Goal: Contribute content: Contribute content

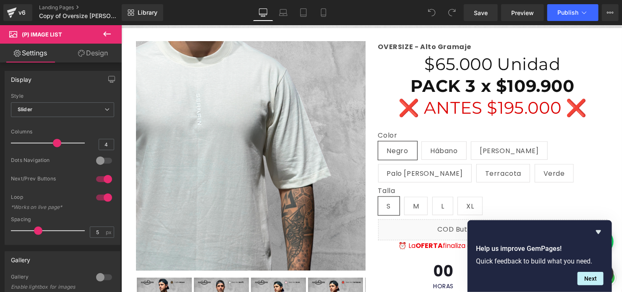
scroll to position [210, 0]
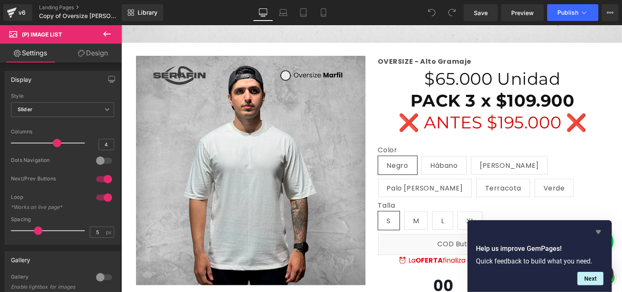
click at [596, 233] on icon "Hide survey" at bounding box center [598, 232] width 10 height 10
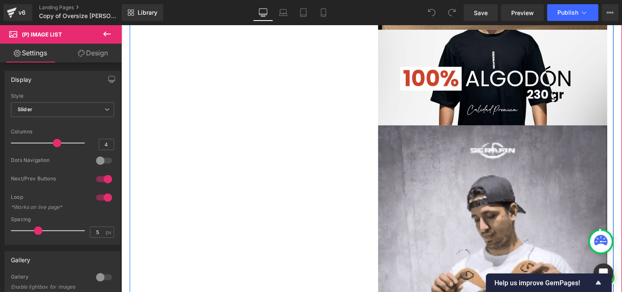
scroll to position [1738, 0]
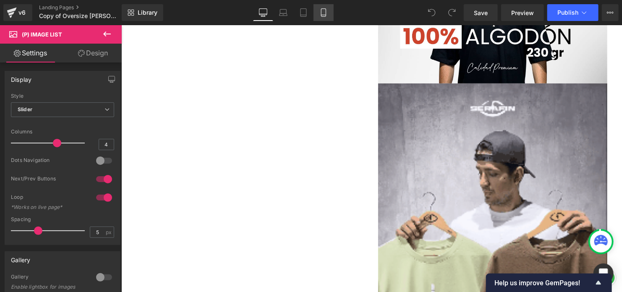
click at [317, 10] on link "Mobile" at bounding box center [323, 12] width 20 height 17
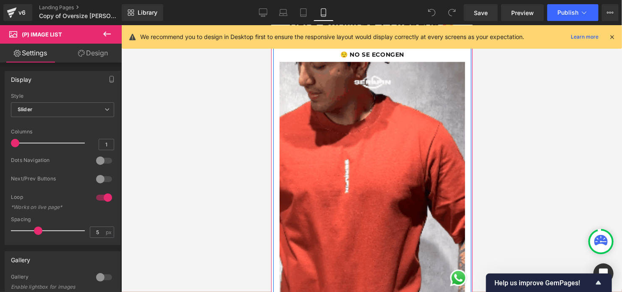
scroll to position [702, 0]
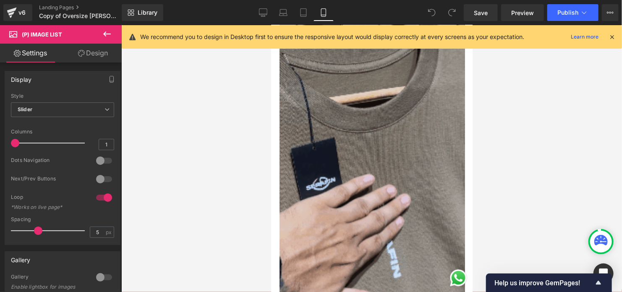
click at [505, 96] on div at bounding box center [371, 158] width 501 height 267
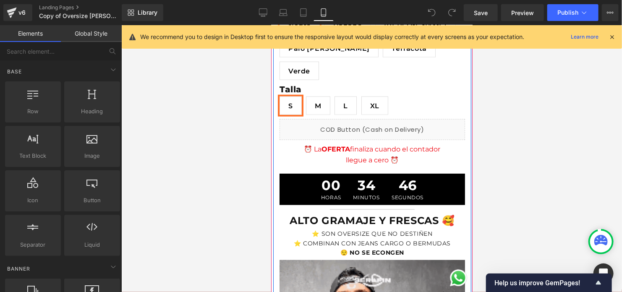
scroll to position [671, 0]
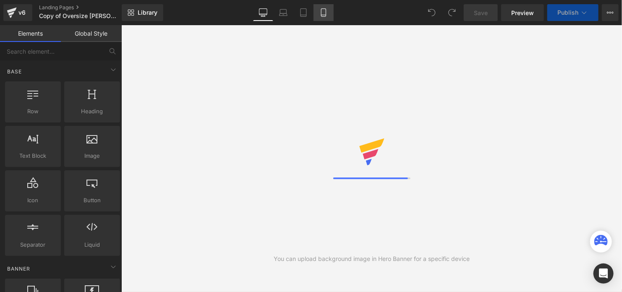
click at [324, 18] on link "Mobile" at bounding box center [323, 12] width 20 height 17
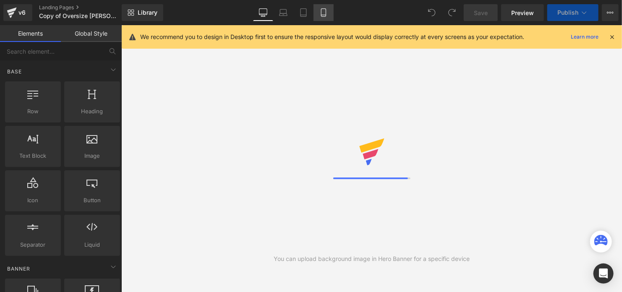
click at [324, 18] on link "Mobile" at bounding box center [323, 12] width 20 height 17
click at [611, 37] on icon at bounding box center [612, 37] width 8 height 8
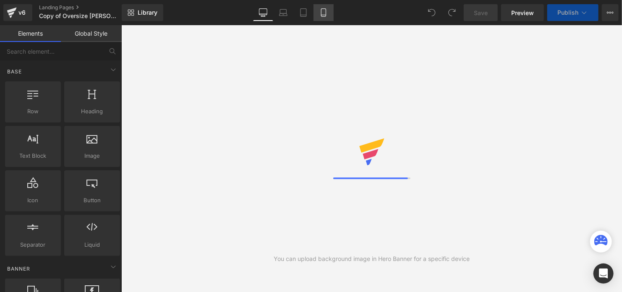
click at [327, 14] on icon at bounding box center [323, 12] width 8 height 8
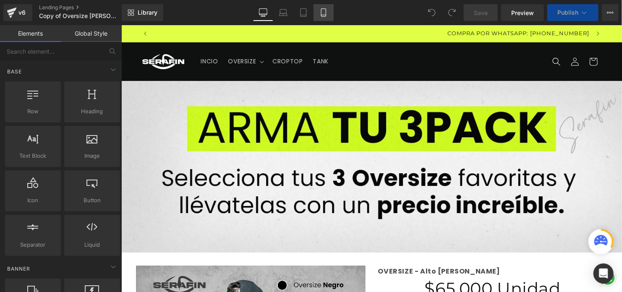
click at [327, 14] on icon at bounding box center [323, 12] width 8 height 8
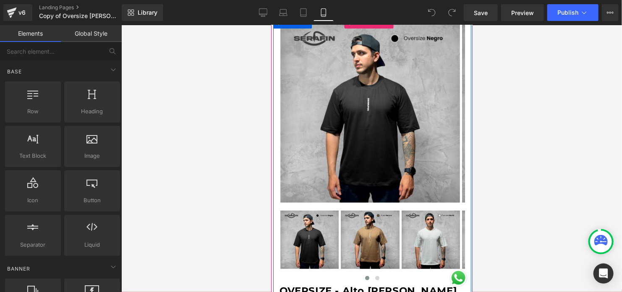
scroll to position [84, 0]
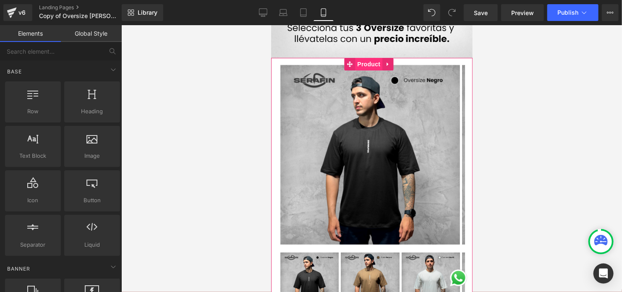
click at [365, 63] on span "Product" at bounding box center [368, 63] width 27 height 13
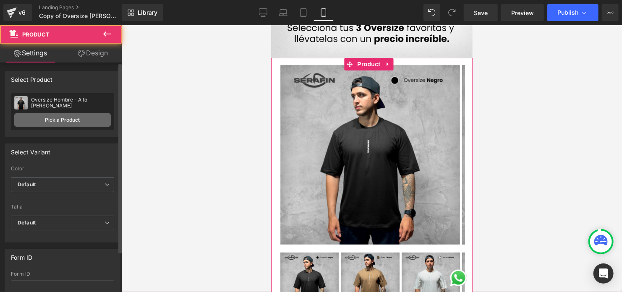
click at [85, 118] on link "Pick a Product" at bounding box center [62, 119] width 97 height 13
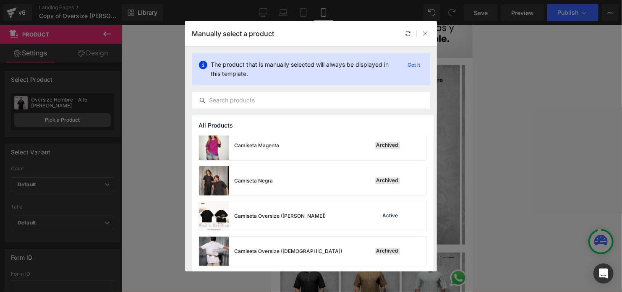
scroll to position [180, 0]
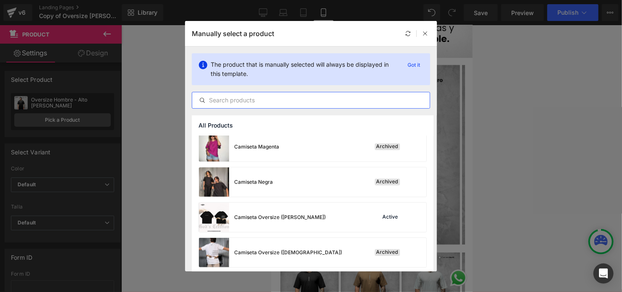
click at [255, 102] on input "text" at bounding box center [311, 100] width 238 height 10
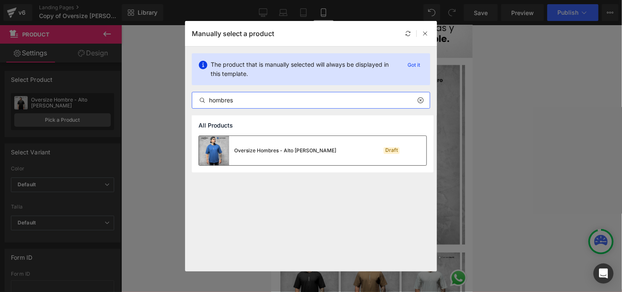
type input "hombres"
click at [274, 138] on div "Oversize Hombres - Alto Gramaje" at bounding box center [267, 150] width 137 height 29
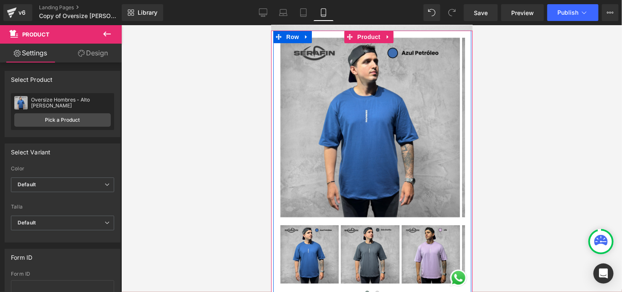
scroll to position [126, 0]
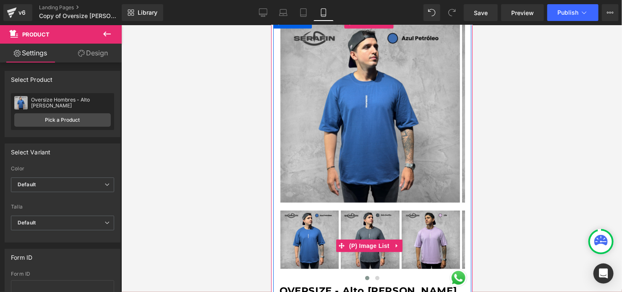
click at [365, 218] on img at bounding box center [369, 239] width 58 height 58
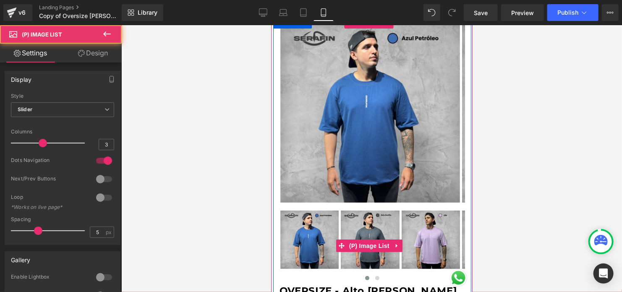
click at [418, 222] on img at bounding box center [430, 239] width 58 height 58
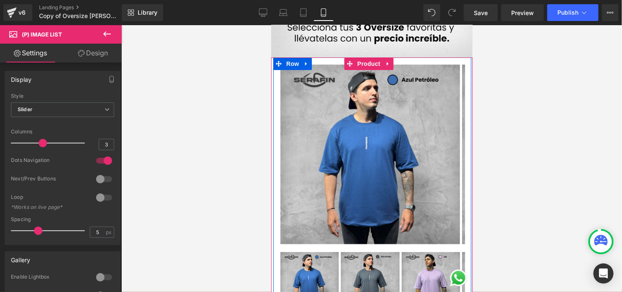
scroll to position [84, 0]
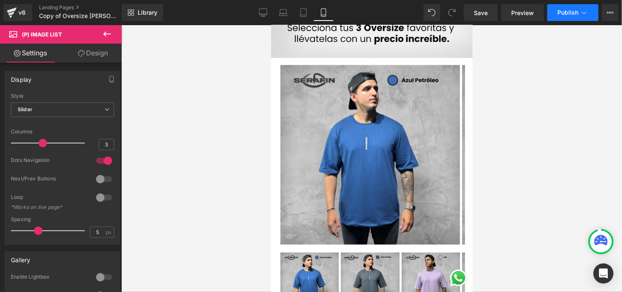
click at [580, 10] on icon at bounding box center [584, 12] width 8 height 8
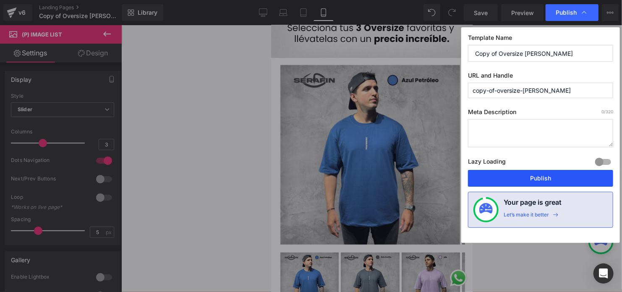
click at [513, 176] on button "Publish" at bounding box center [540, 178] width 145 height 17
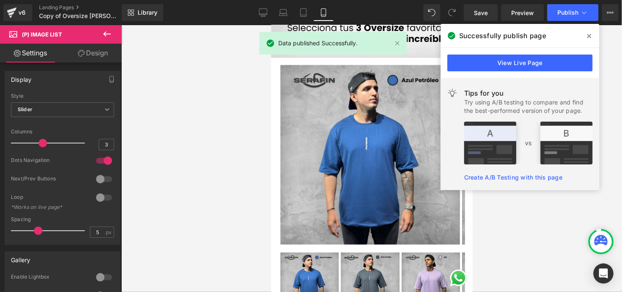
click at [589, 37] on icon at bounding box center [589, 36] width 4 height 4
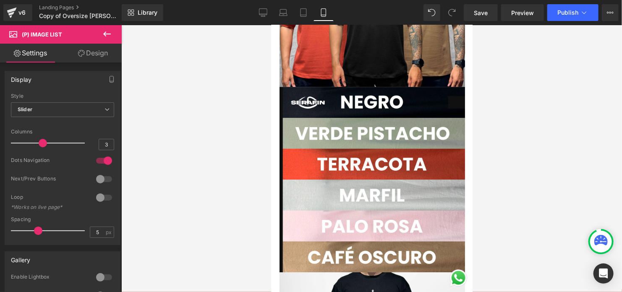
scroll to position [1133, 0]
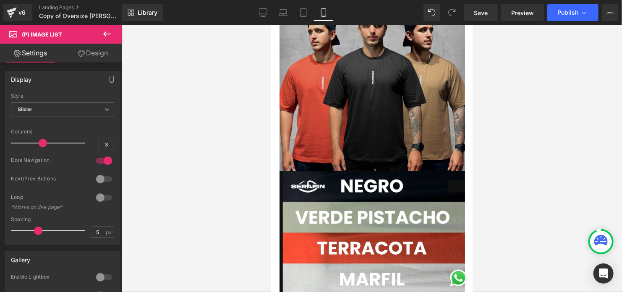
click at [386, 112] on img at bounding box center [371, 75] width 185 height 190
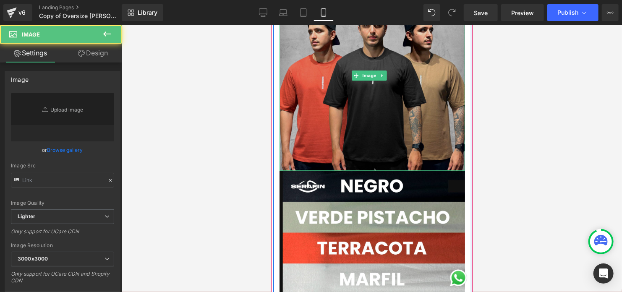
type input "https://ucarecdn.com/6ae6b9e5-0ec3-4b78-9af3-ad269fd37d65/-/format/auto/-/previ…"
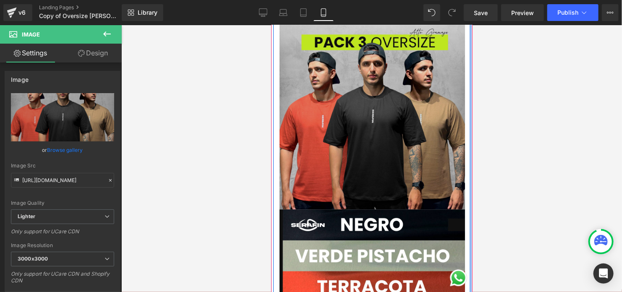
scroll to position [1049, 0]
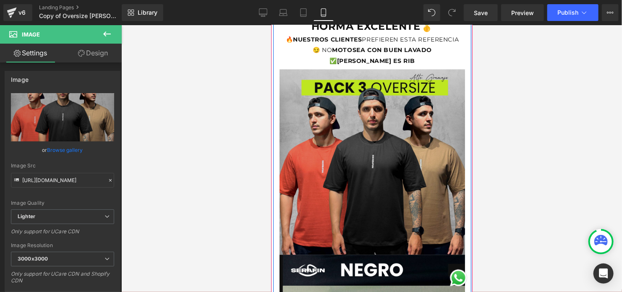
click at [395, 113] on img at bounding box center [371, 159] width 185 height 190
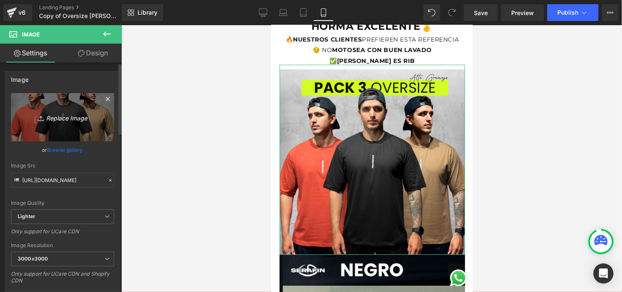
click at [106, 98] on icon at bounding box center [108, 99] width 4 height 4
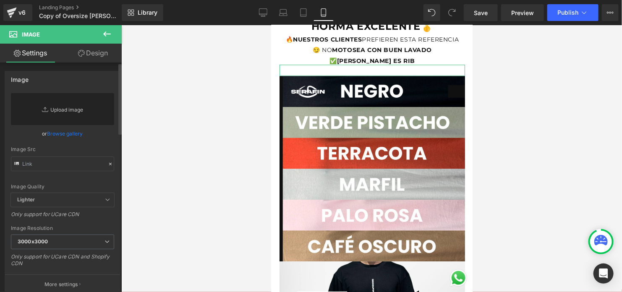
click at [65, 105] on link "Replace Image" at bounding box center [62, 109] width 103 height 32
type input "C:\fakepath\1.png"
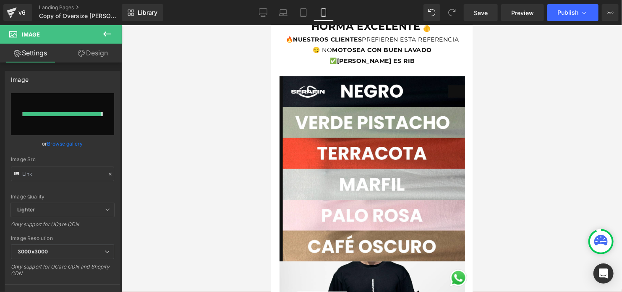
type input "https://ucarecdn.com/cc73e087-f94e-47e6-b9c2-1261c07fe7c8/-/format/auto/-/previ…"
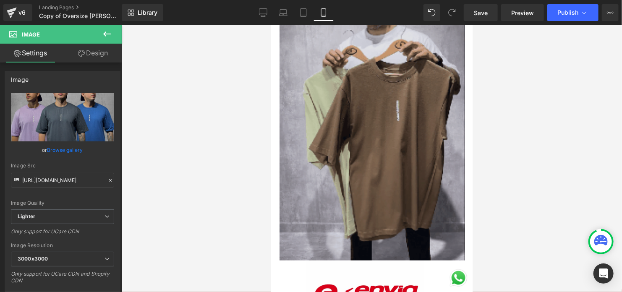
scroll to position [1553, 0]
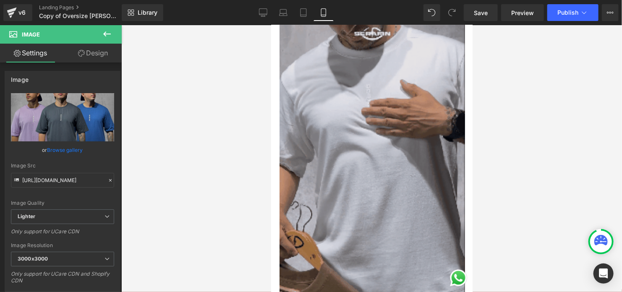
click at [396, 149] on img at bounding box center [371, 178] width 185 height 331
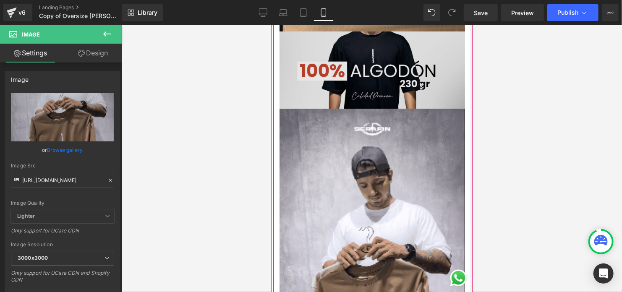
scroll to position [1511, 0]
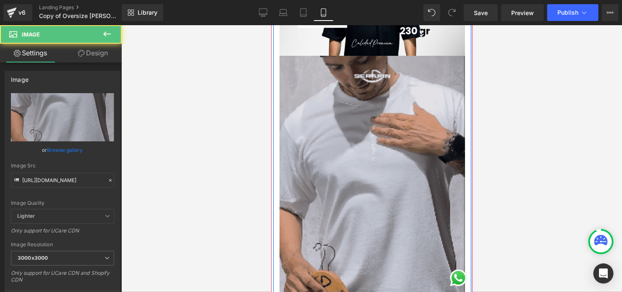
click at [374, 154] on img at bounding box center [371, 220] width 185 height 331
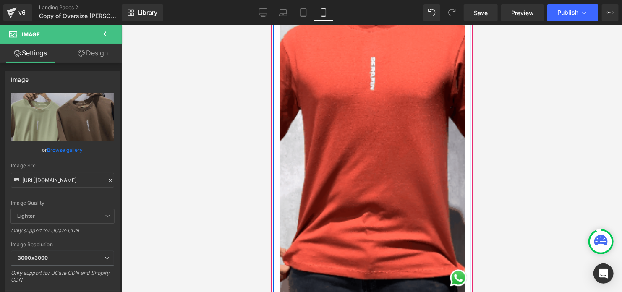
click at [374, 100] on img at bounding box center [371, 129] width 185 height 331
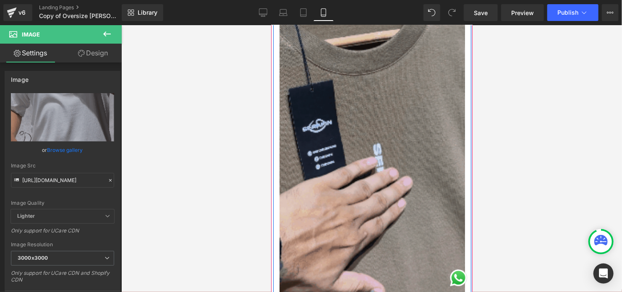
scroll to position [755, 0]
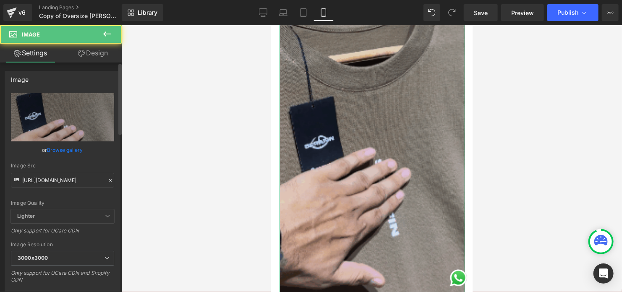
click at [58, 146] on link "Browse gallery" at bounding box center [65, 150] width 36 height 15
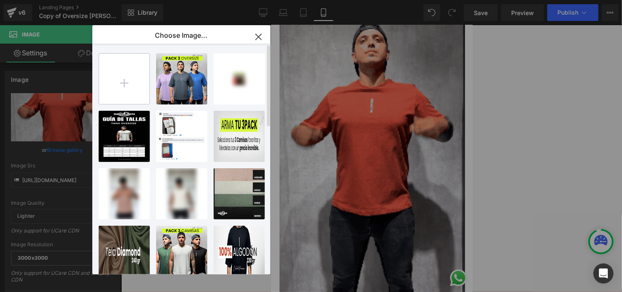
click at [137, 78] on input "file" at bounding box center [124, 79] width 50 height 50
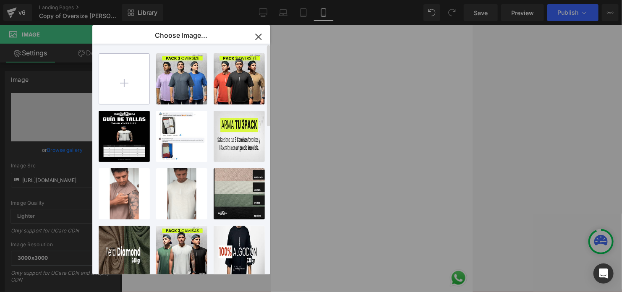
click at [122, 56] on input "file" at bounding box center [124, 79] width 50 height 50
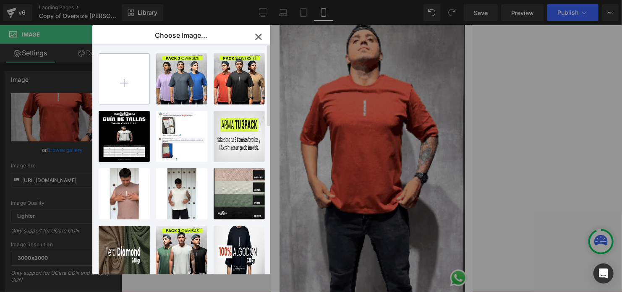
type input "C:\fakepath\GIFT 1.mp4"
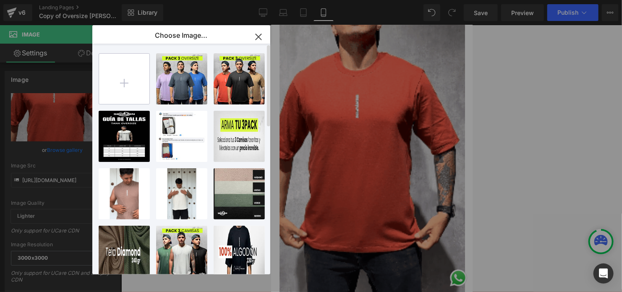
click at [133, 81] on input "file" at bounding box center [124, 79] width 50 height 50
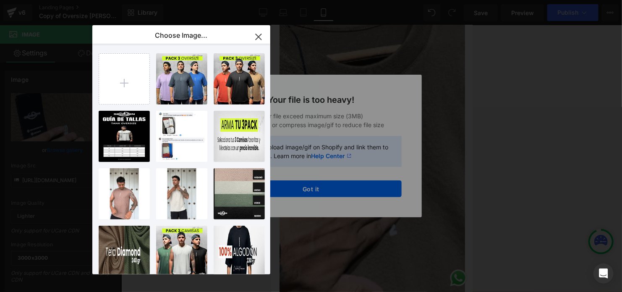
click at [262, 37] on icon "button" at bounding box center [258, 36] width 13 height 13
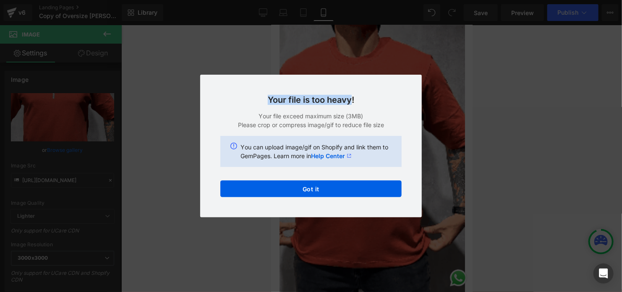
drag, startPoint x: 264, startPoint y: 102, endPoint x: 352, endPoint y: 101, distance: 89.0
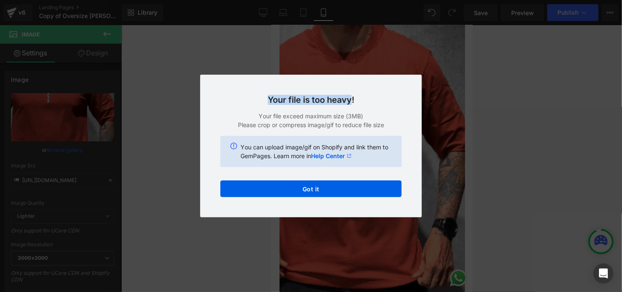
click at [352, 101] on h3 "Your file is too heavy!" at bounding box center [310, 100] width 181 height 10
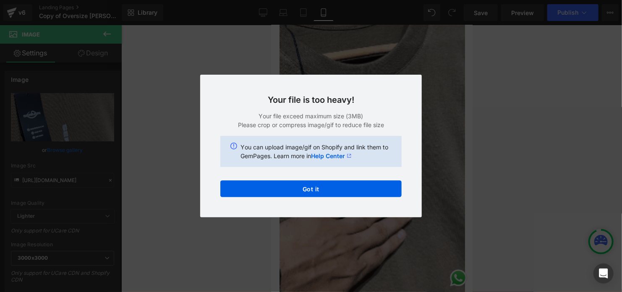
click at [352, 112] on p "Your file exceed maximum size (3MB)" at bounding box center [310, 116] width 181 height 9
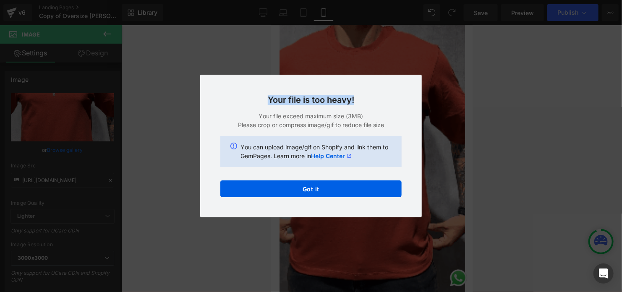
drag, startPoint x: 265, startPoint y: 94, endPoint x: 378, endPoint y: 97, distance: 112.9
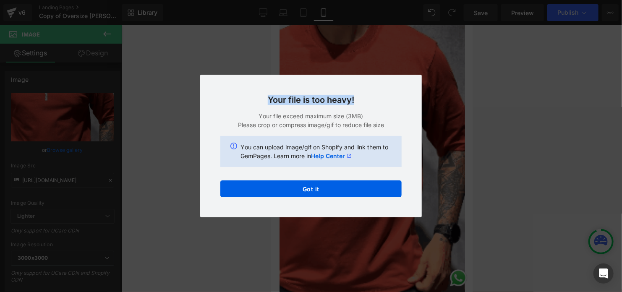
click at [378, 97] on h3 "Your file is too heavy!" at bounding box center [310, 100] width 181 height 10
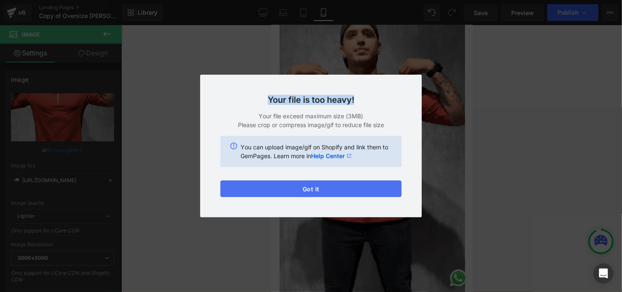
click at [324, 194] on button "Got it" at bounding box center [310, 188] width 181 height 17
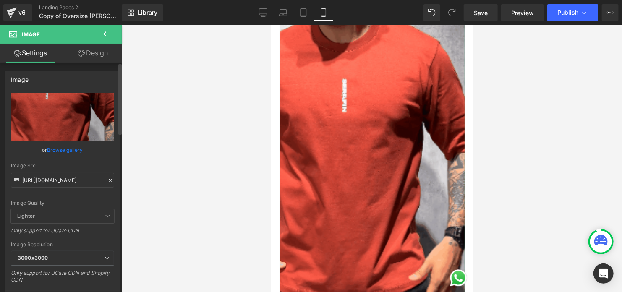
click at [69, 149] on link "Browse gallery" at bounding box center [65, 150] width 36 height 15
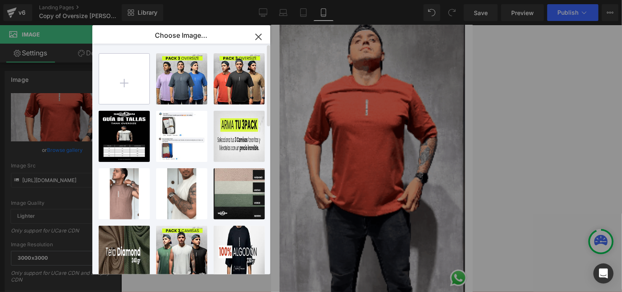
click at [124, 81] on input "file" at bounding box center [124, 79] width 50 height 50
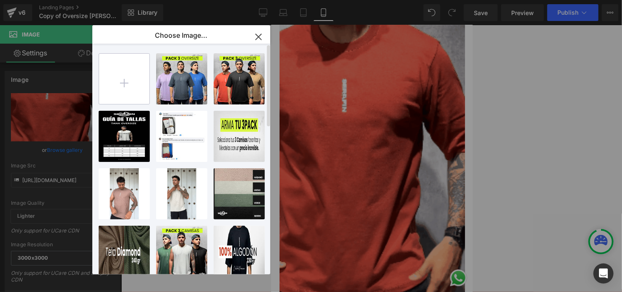
type input "C:\fakepath\GIFT 1.mp4"
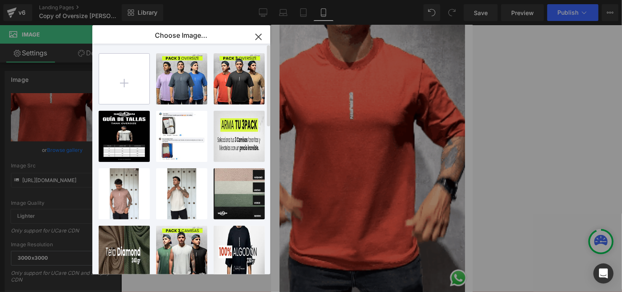
click at [133, 72] on input "file" at bounding box center [124, 79] width 50 height 50
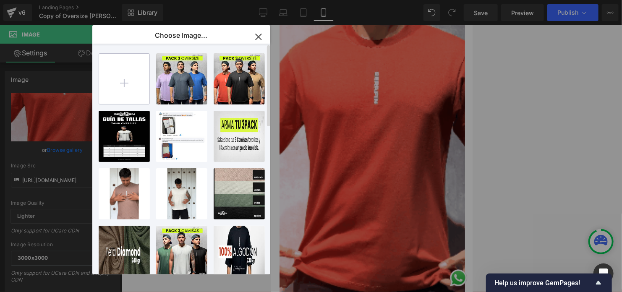
click at [126, 78] on input "file" at bounding box center [124, 79] width 50 height 50
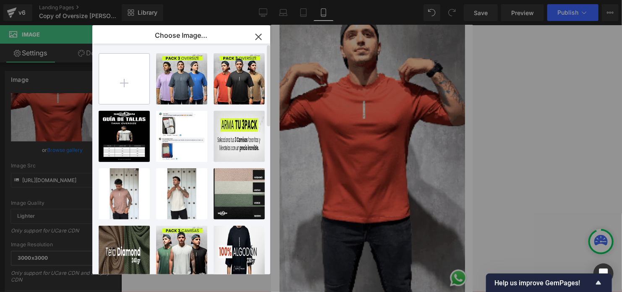
click at [134, 63] on input "file" at bounding box center [124, 79] width 50 height 50
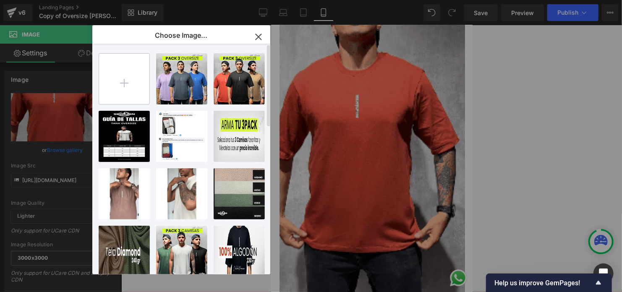
click at [119, 72] on input "file" at bounding box center [124, 79] width 50 height 50
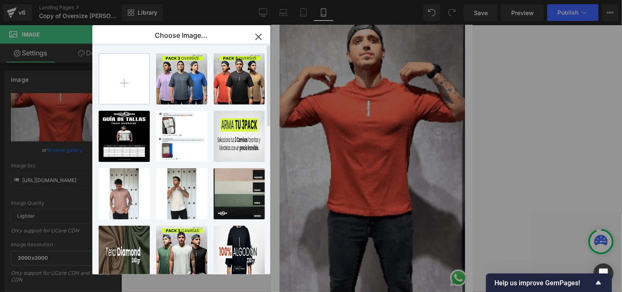
type input "C:\fakepath\3efc4c89d1f8472ba9222a5eb67eb3c8.gif"
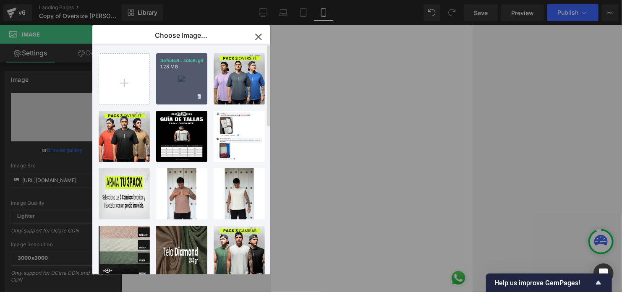
click at [185, 78] on div "3efc4c8...b3c8.gif 1.28 MB" at bounding box center [181, 78] width 51 height 51
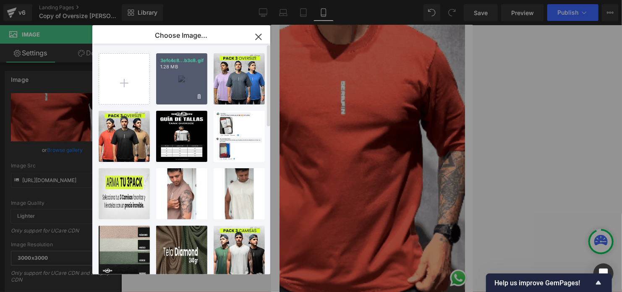
type input "https://ucarecdn.com/ed93b094-ad9a-426f-84f8-d8a8c8423c8e/3efc4c89d1f8472ba9222…"
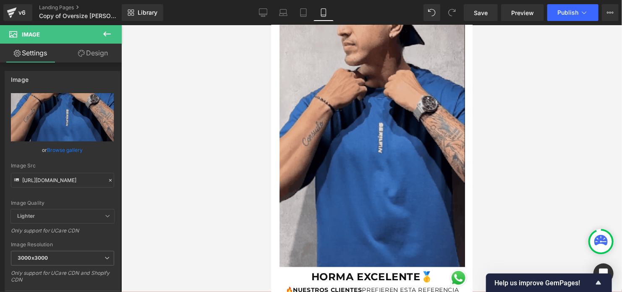
scroll to position [713, 0]
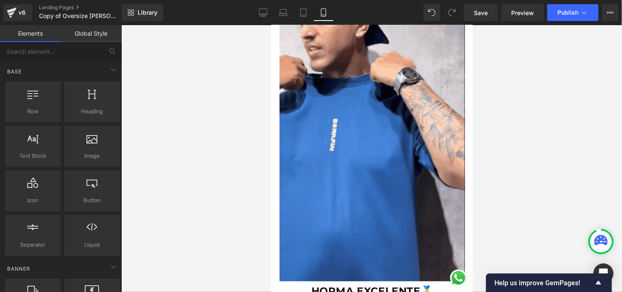
click at [172, 68] on div at bounding box center [371, 158] width 501 height 267
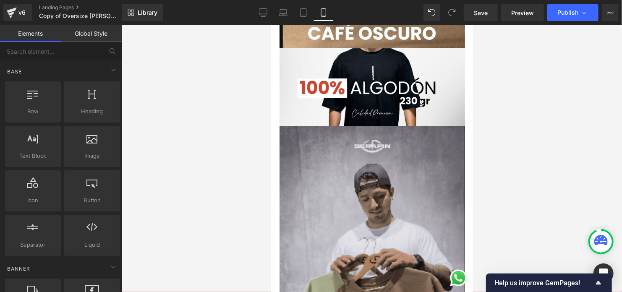
scroll to position [1385, 0]
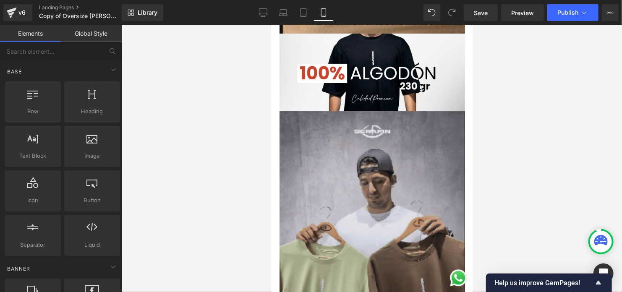
click at [394, 146] on img at bounding box center [371, 276] width 185 height 331
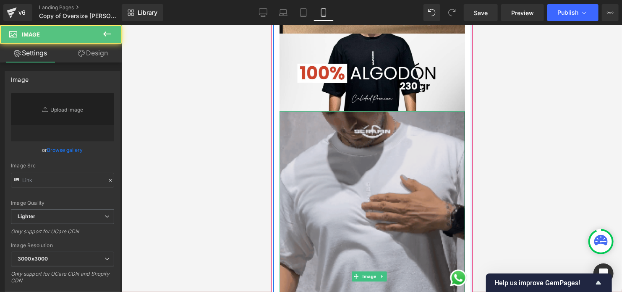
type input "https://ucarecdn.com/3e393600-1eae-4dc3-9573-8331103aba4e/123123.gif"
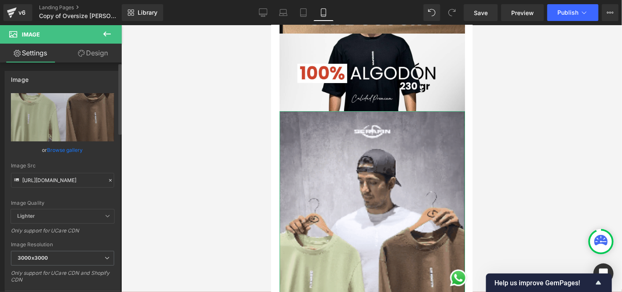
click at [73, 151] on link "Browse gallery" at bounding box center [65, 150] width 36 height 15
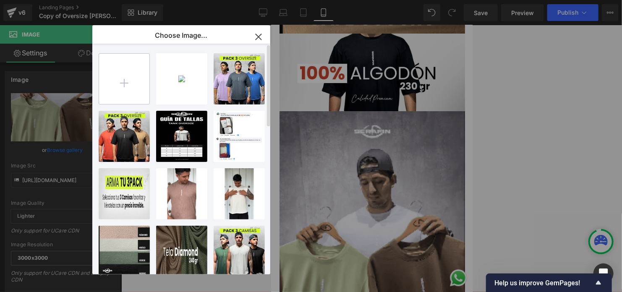
click at [132, 78] on input "file" at bounding box center [124, 79] width 50 height 50
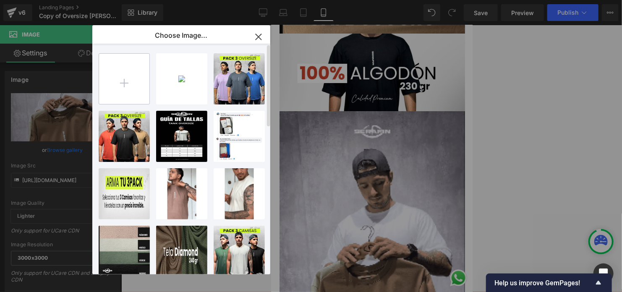
type input "C:\fakepath\12.gif"
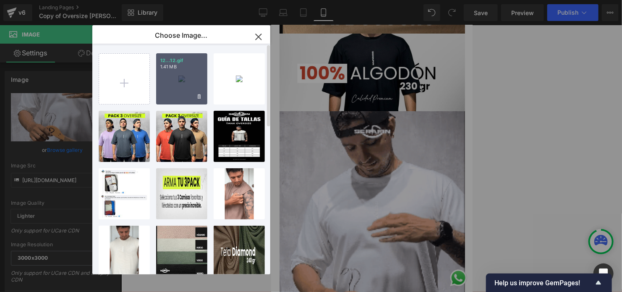
click at [185, 78] on div "12...12.gif 1.41 MB" at bounding box center [181, 78] width 51 height 51
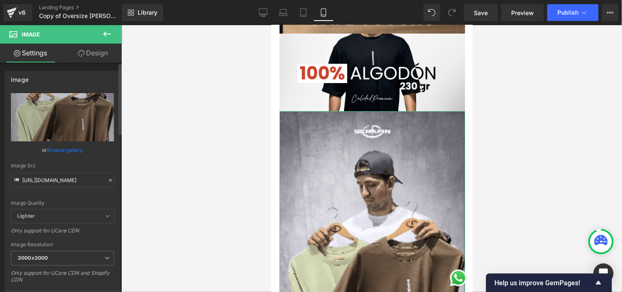
click at [76, 151] on link "Browse gallery" at bounding box center [65, 150] width 36 height 15
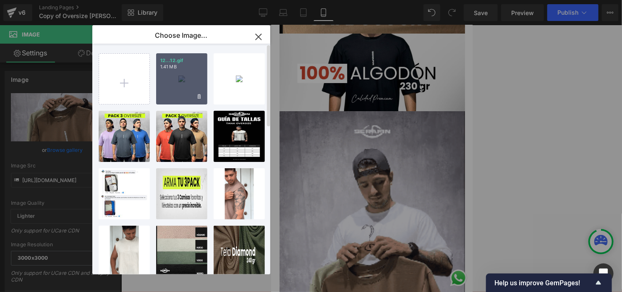
click at [175, 82] on div "12...12.gif 1.41 MB" at bounding box center [181, 78] width 51 height 51
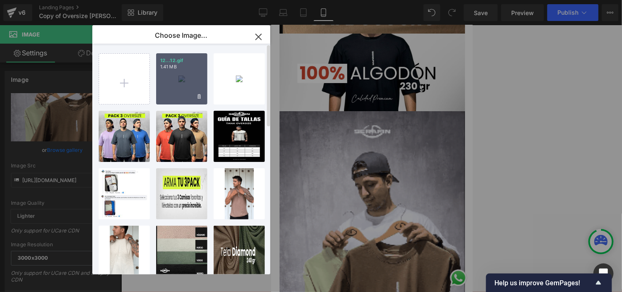
type input "https://ucarecdn.com/77ffd150-0a21-4698-af4d-a25d6eb136e0/12.gif"
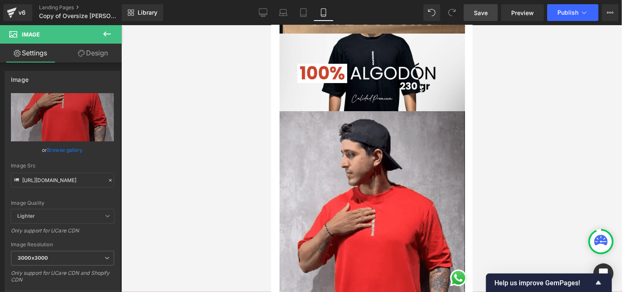
click at [475, 10] on span "Save" at bounding box center [481, 12] width 14 height 9
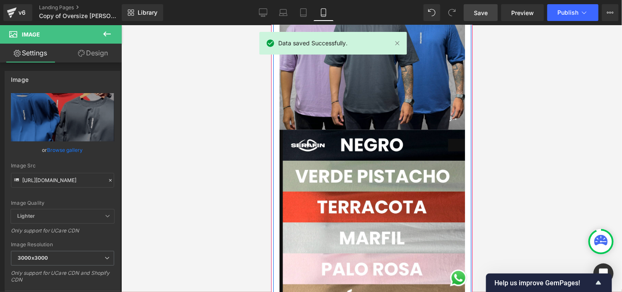
scroll to position [1133, 0]
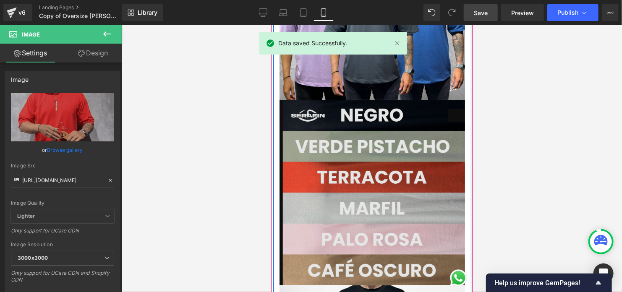
click at [368, 149] on img at bounding box center [371, 191] width 185 height 185
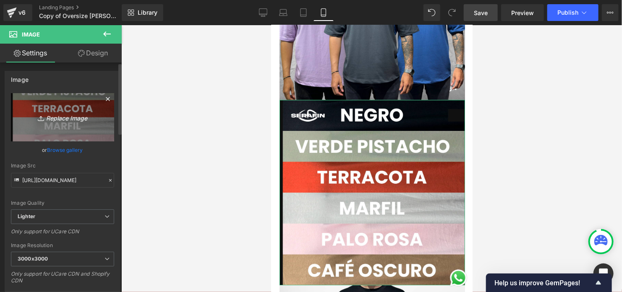
click at [72, 113] on icon "Replace Image" at bounding box center [62, 117] width 67 height 10
type input "C:\fakepath\Texto del párrafo (2).png"
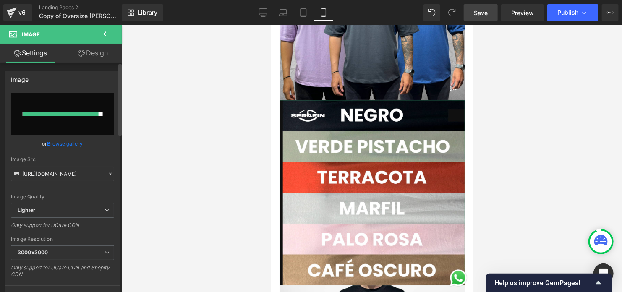
click at [74, 141] on link "Browse gallery" at bounding box center [65, 143] width 36 height 15
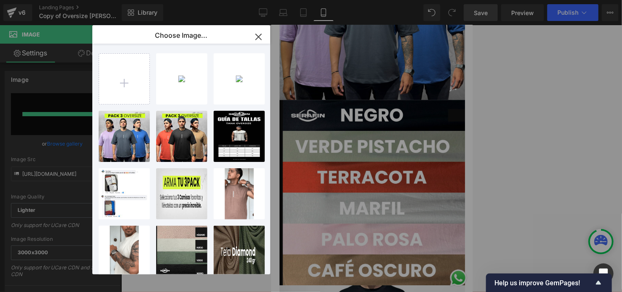
click at [262, 36] on icon "button" at bounding box center [258, 36] width 13 height 13
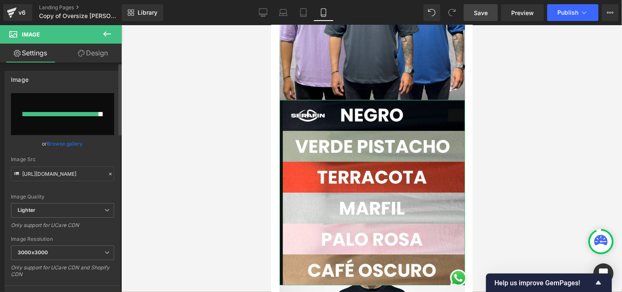
click at [96, 117] on input "file" at bounding box center [62, 114] width 103 height 42
click at [99, 115] on div at bounding box center [63, 114] width 80 height 4
click at [94, 119] on input "file" at bounding box center [62, 114] width 103 height 42
type input "C:\fakepath\Texto del párrafo (2).png"
type input "https://ucarecdn.com/e7f095a5-11a7-4e83-abe7-e9ed66d87668/-/format/auto/-/previ…"
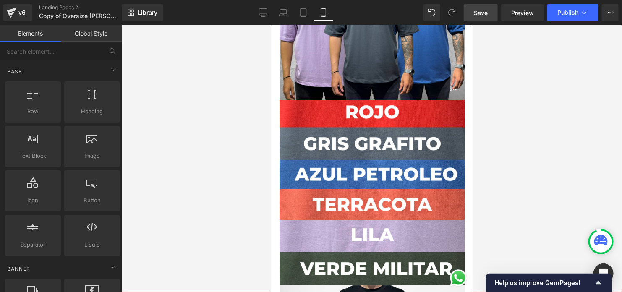
click at [578, 185] on div at bounding box center [371, 158] width 501 height 267
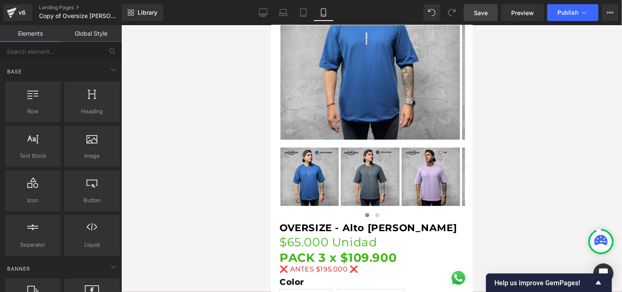
scroll to position [160, 0]
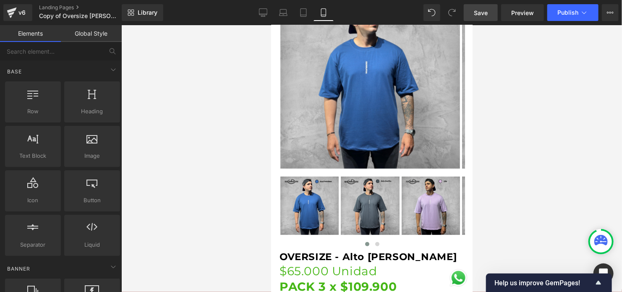
click at [494, 8] on link "Save" at bounding box center [481, 12] width 34 height 17
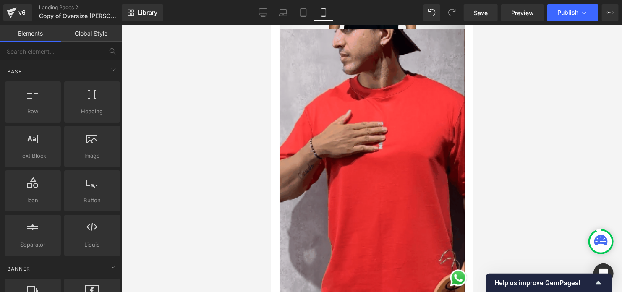
scroll to position [1446, 0]
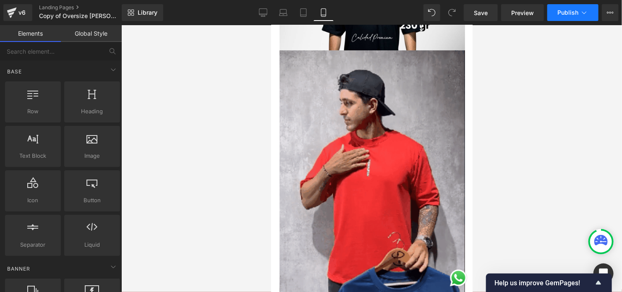
click at [573, 16] on span "Publish" at bounding box center [567, 12] width 21 height 7
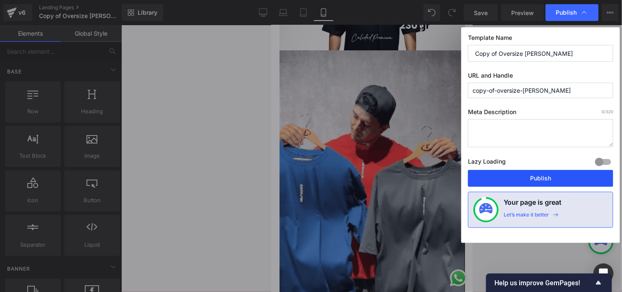
click at [544, 175] on button "Publish" at bounding box center [540, 178] width 145 height 17
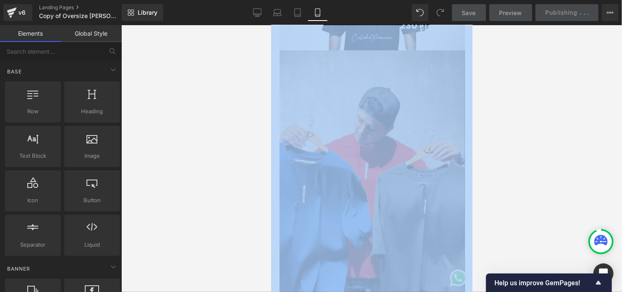
click at [544, 175] on div at bounding box center [371, 158] width 501 height 267
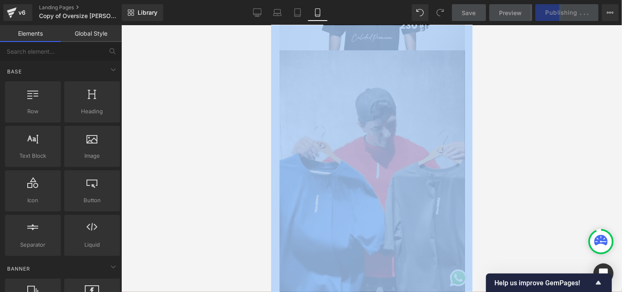
click at [544, 89] on div at bounding box center [371, 158] width 501 height 267
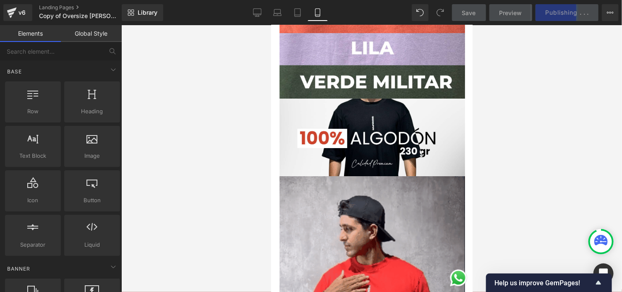
scroll to position [1152, 0]
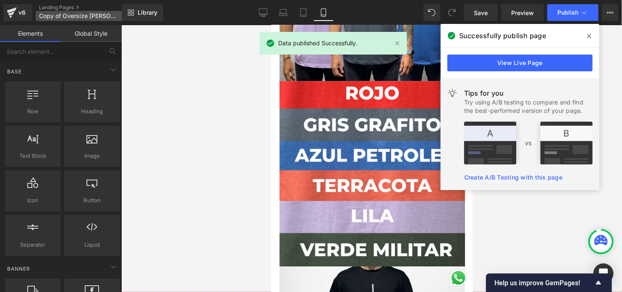
click at [123, 16] on icon at bounding box center [126, 16] width 6 height 6
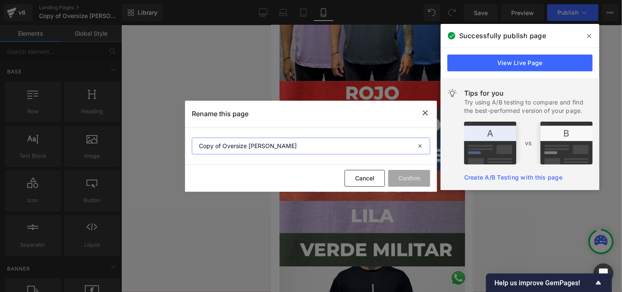
click at [287, 146] on input "Copy of Oversize [PERSON_NAME]" at bounding box center [311, 146] width 238 height 17
click at [280, 146] on input "Oversize Serafin" at bounding box center [311, 146] width 238 height 17
type input "Oversize serafin new color"
click at [409, 174] on button "Confirm" at bounding box center [409, 178] width 42 height 17
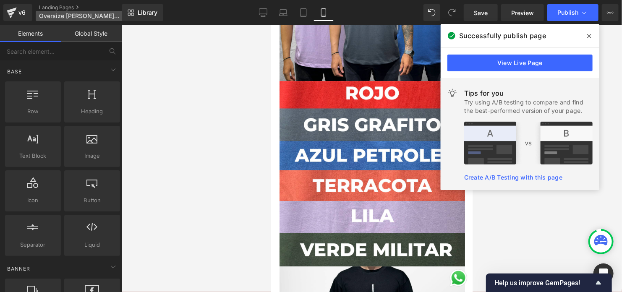
click at [123, 15] on icon at bounding box center [126, 16] width 6 height 6
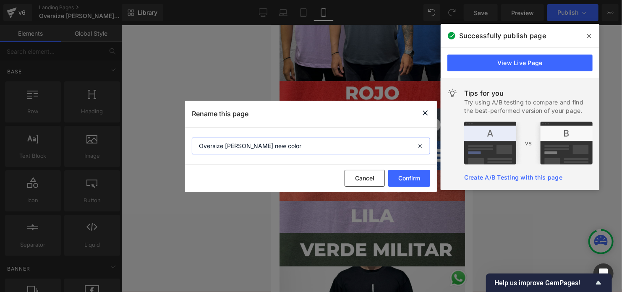
click at [228, 147] on input "Oversize serafin new color" at bounding box center [311, 146] width 238 height 17
click at [251, 146] on input "Oversize Serafin new color" at bounding box center [311, 146] width 238 height 17
click at [264, 146] on input "Oversize Serafin New color" at bounding box center [311, 146] width 238 height 17
type input "Oversize Serafin New Color"
click at [414, 181] on button "Confirm" at bounding box center [409, 178] width 42 height 17
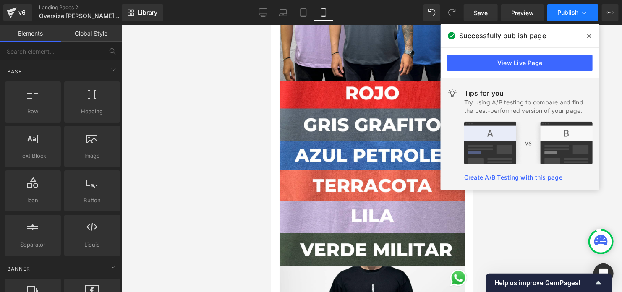
click at [570, 16] on span "Publish" at bounding box center [567, 12] width 21 height 7
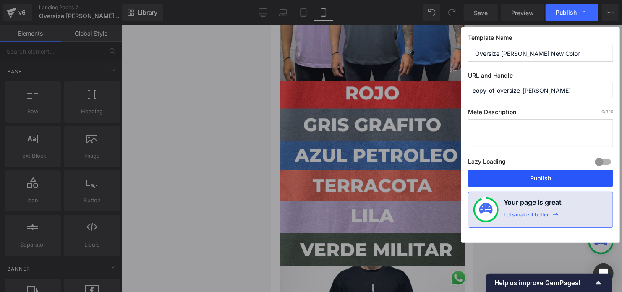
click at [545, 180] on button "Publish" at bounding box center [540, 178] width 145 height 17
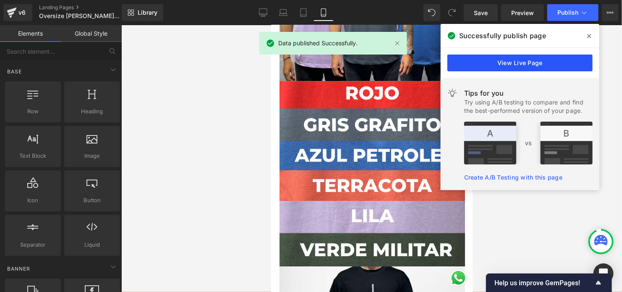
click at [533, 63] on link "View Live Page" at bounding box center [519, 63] width 145 height 17
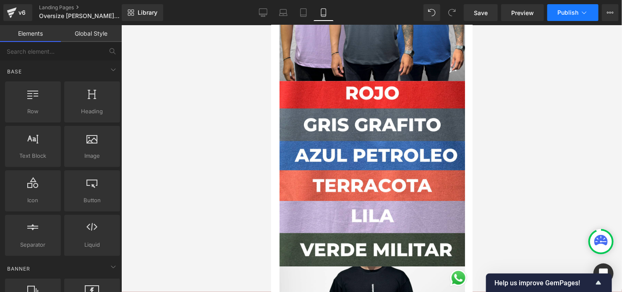
click at [573, 7] on button "Publish" at bounding box center [572, 12] width 51 height 17
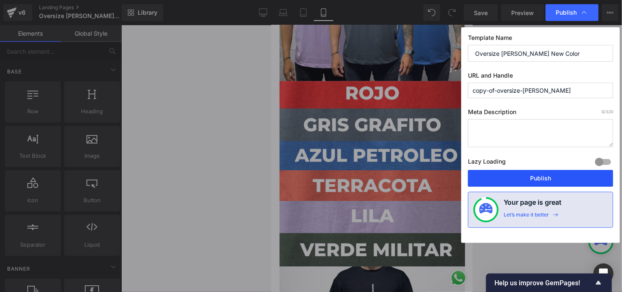
click at [527, 179] on button "Publish" at bounding box center [540, 178] width 145 height 17
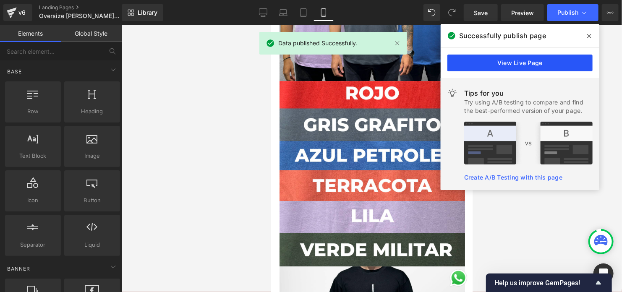
click at [514, 63] on link "View Live Page" at bounding box center [519, 63] width 145 height 17
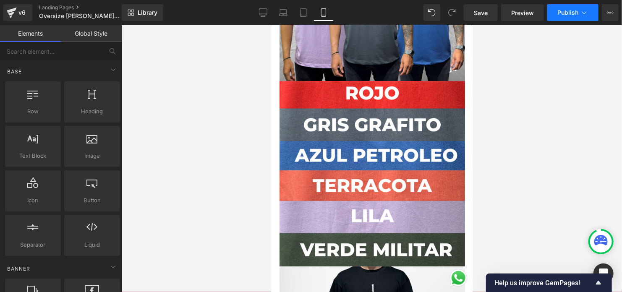
click at [574, 18] on button "Publish" at bounding box center [572, 12] width 51 height 17
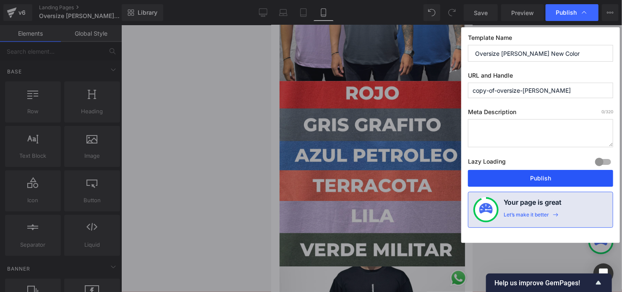
click at [521, 177] on button "Publish" at bounding box center [540, 178] width 145 height 17
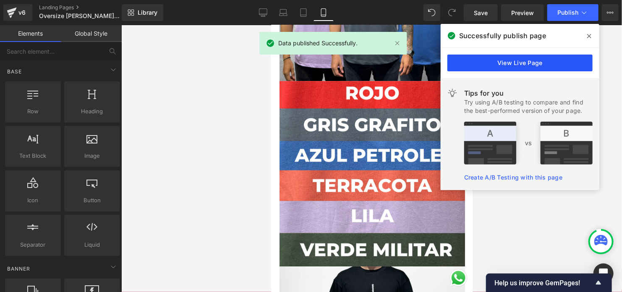
drag, startPoint x: 566, startPoint y: 17, endPoint x: 559, endPoint y: 58, distance: 42.2
click at [557, 0] on div "Product You are previewing how the will restyle your page. You can not edit Ele…" at bounding box center [311, 0] width 622 height 0
click at [559, 58] on link "View Live Page" at bounding box center [519, 63] width 145 height 17
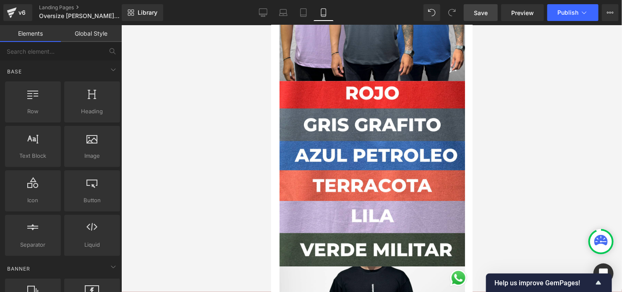
click at [485, 19] on link "Save" at bounding box center [481, 12] width 34 height 17
click at [579, 13] on button "Publish" at bounding box center [572, 12] width 51 height 17
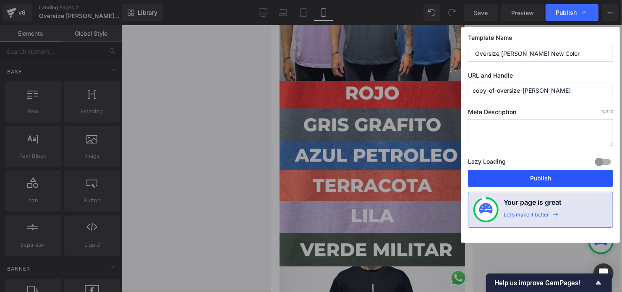
click at [525, 178] on button "Publish" at bounding box center [540, 178] width 145 height 17
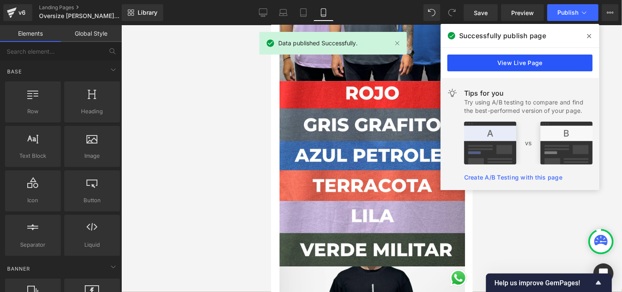
click at [513, 67] on link "View Live Page" at bounding box center [519, 63] width 145 height 17
